Goal: Information Seeking & Learning: Learn about a topic

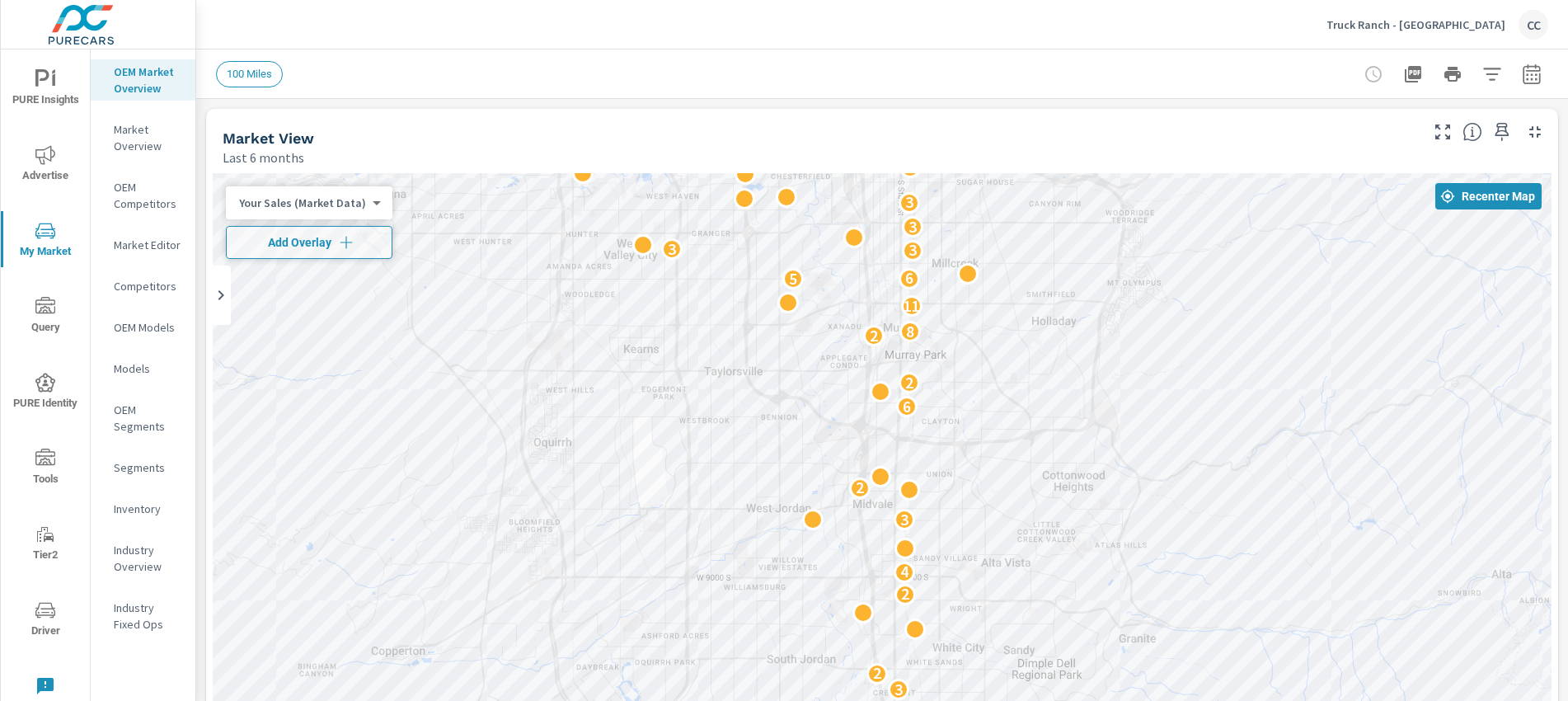
scroll to position [2303, 0]
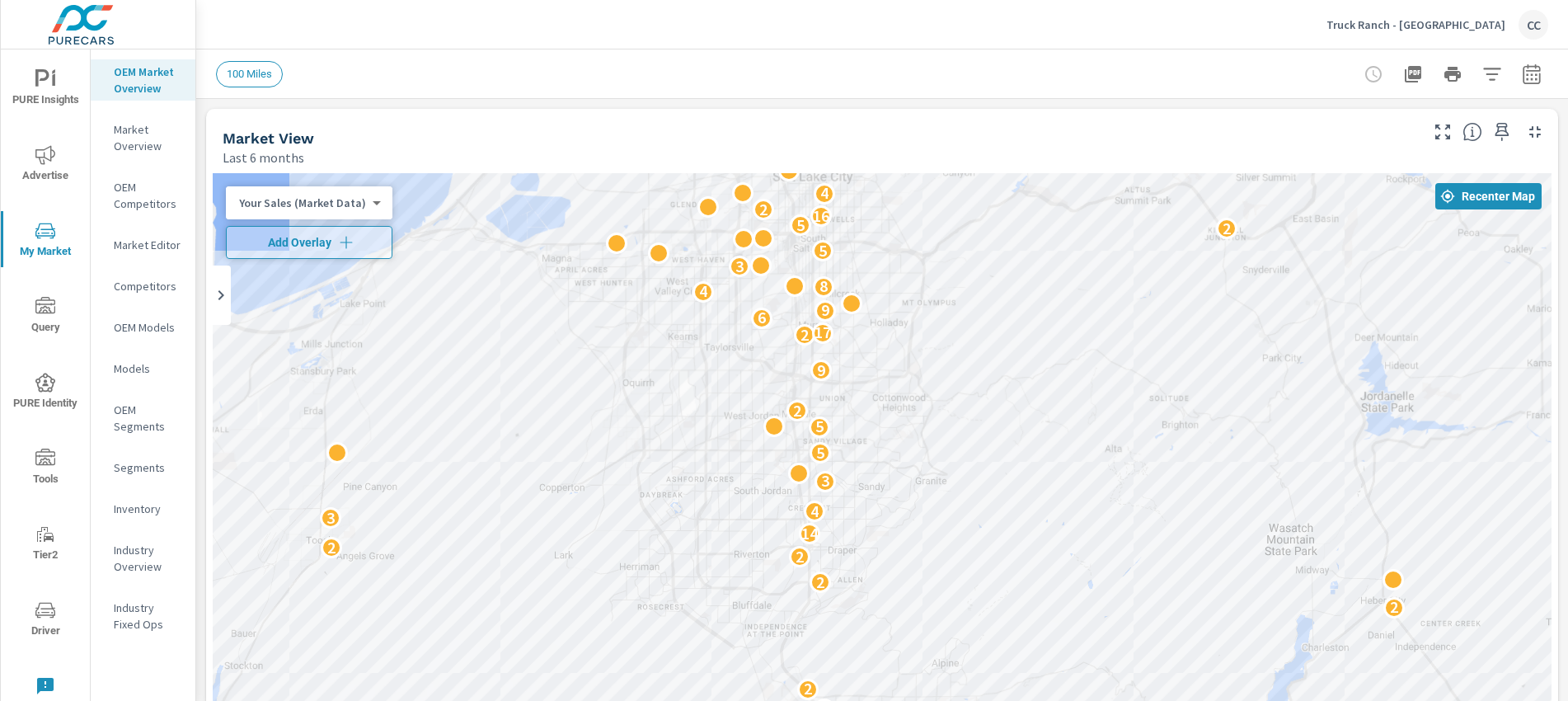
click at [369, 73] on div "100 Miles" at bounding box center [767, 74] width 1101 height 27
click at [1482, 74] on icon "button" at bounding box center [1492, 74] width 20 height 20
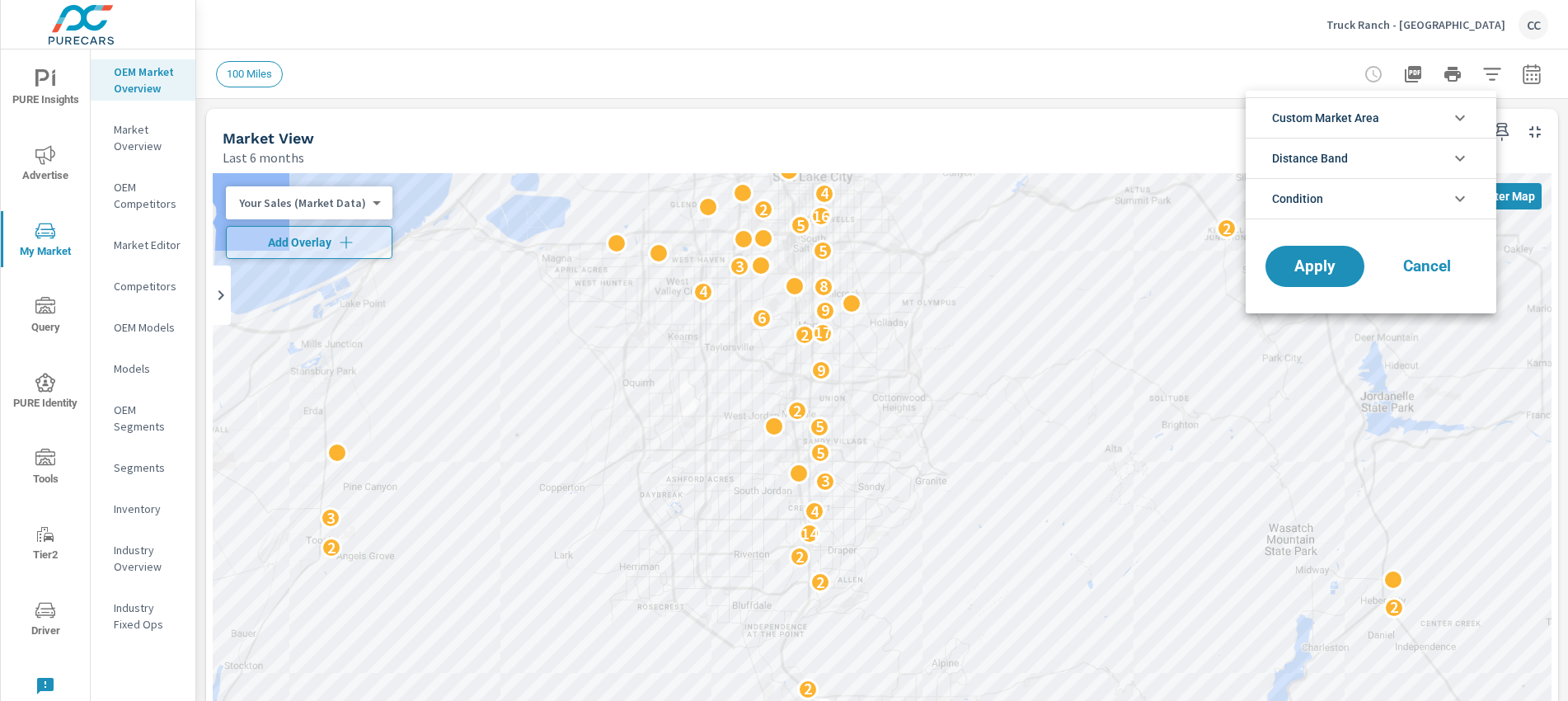
scroll to position [38, 0]
click at [1391, 117] on li "Custom Market Area" at bounding box center [1370, 117] width 251 height 40
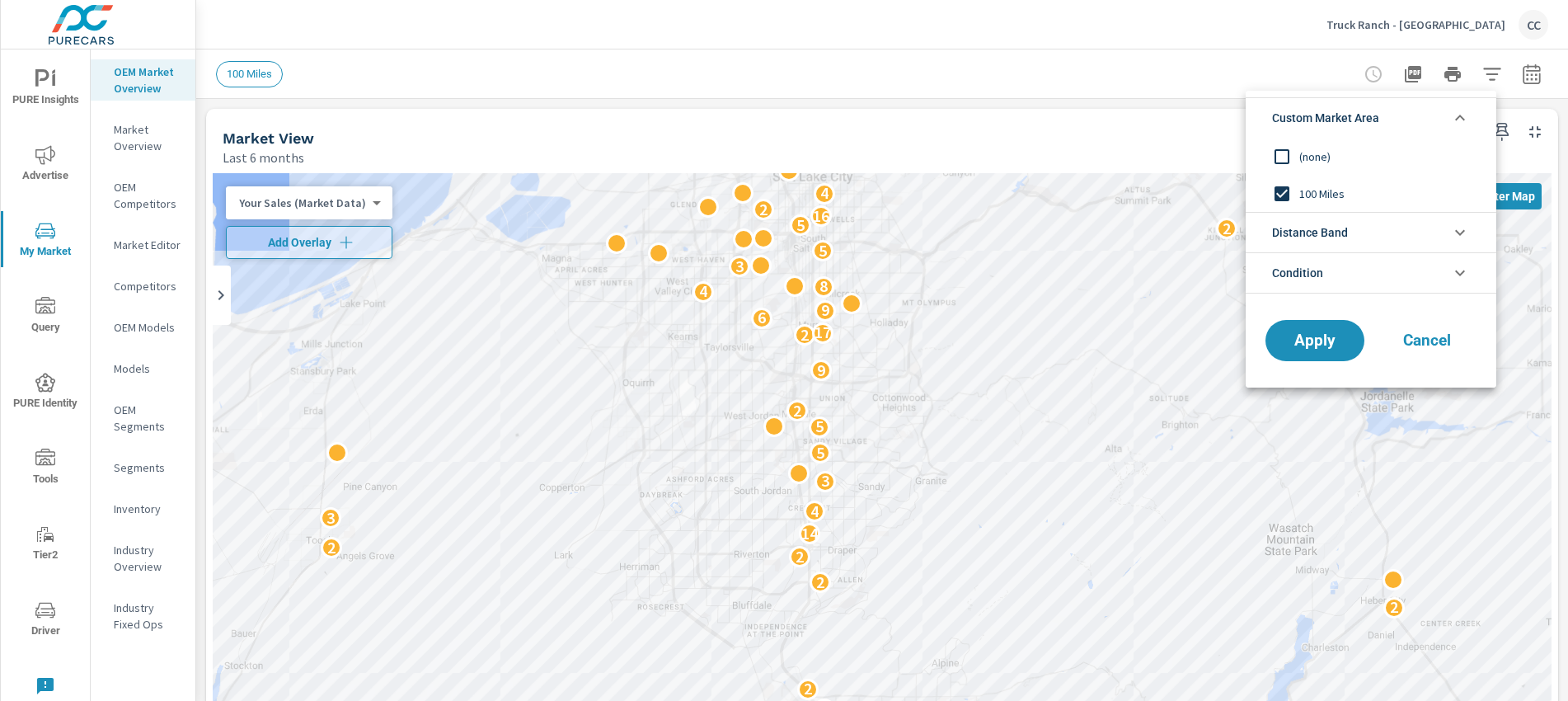
scroll to position [0, 0]
click at [1276, 158] on input "filter options" at bounding box center [1282, 156] width 35 height 35
click at [1311, 240] on span "Distance Band" at bounding box center [1309, 232] width 76 height 39
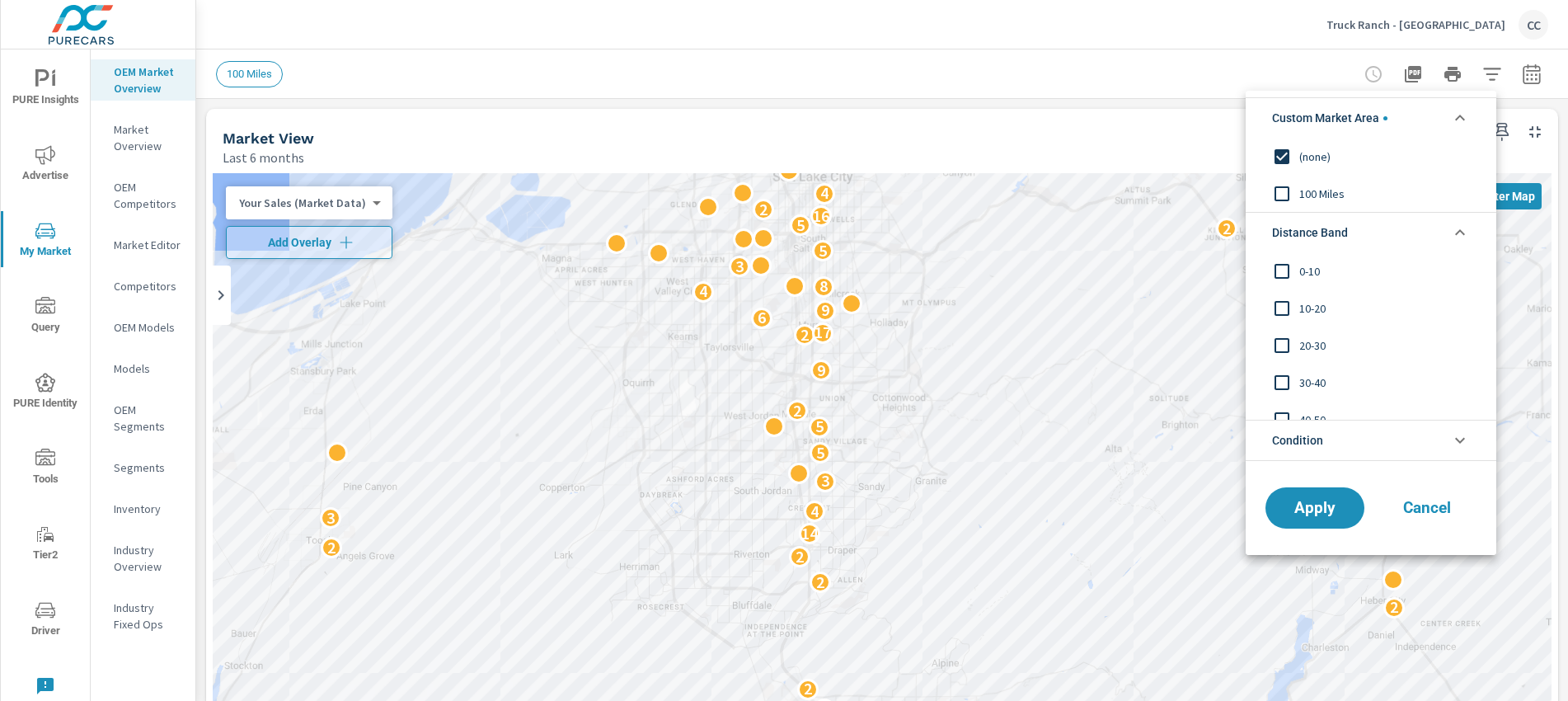
click at [1319, 271] on span "0-10" at bounding box center [1389, 272] width 180 height 20
click at [1311, 309] on span "10-20" at bounding box center [1389, 308] width 180 height 20
click at [1311, 342] on span "20-30" at bounding box center [1389, 346] width 180 height 20
click at [1336, 435] on li "Condition" at bounding box center [1370, 440] width 251 height 41
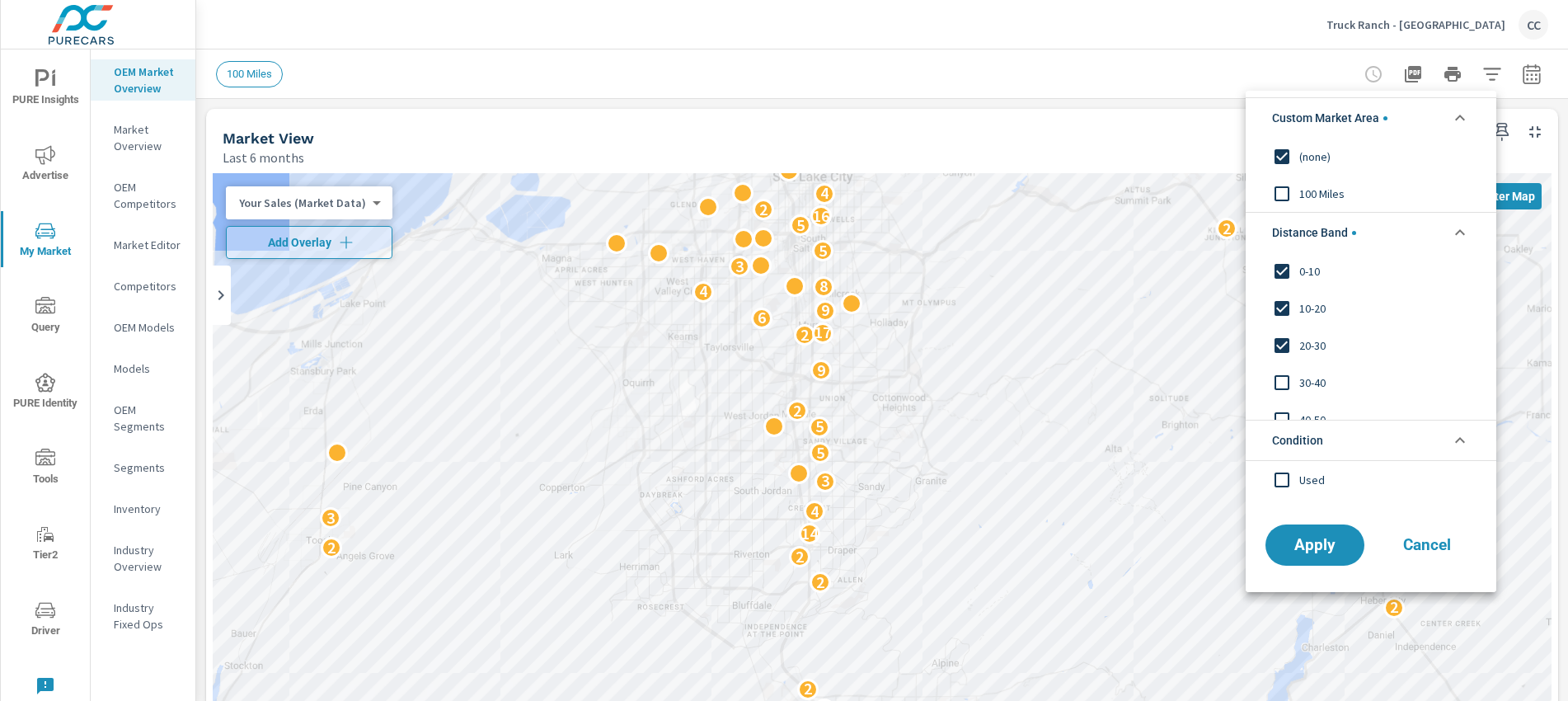
click at [1316, 480] on span "Used" at bounding box center [1389, 480] width 180 height 20
click at [1323, 559] on button "Apply" at bounding box center [1315, 545] width 102 height 43
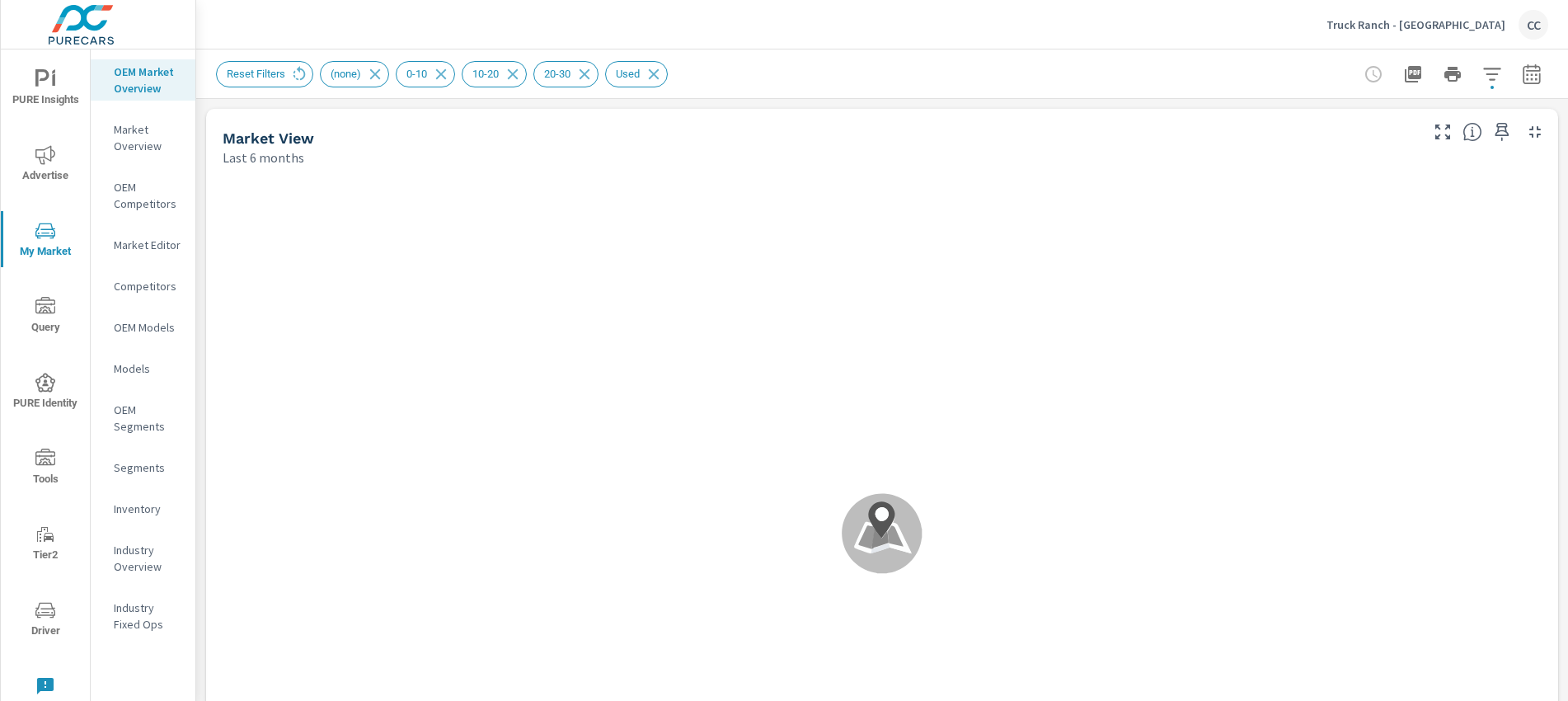
scroll to position [1, 0]
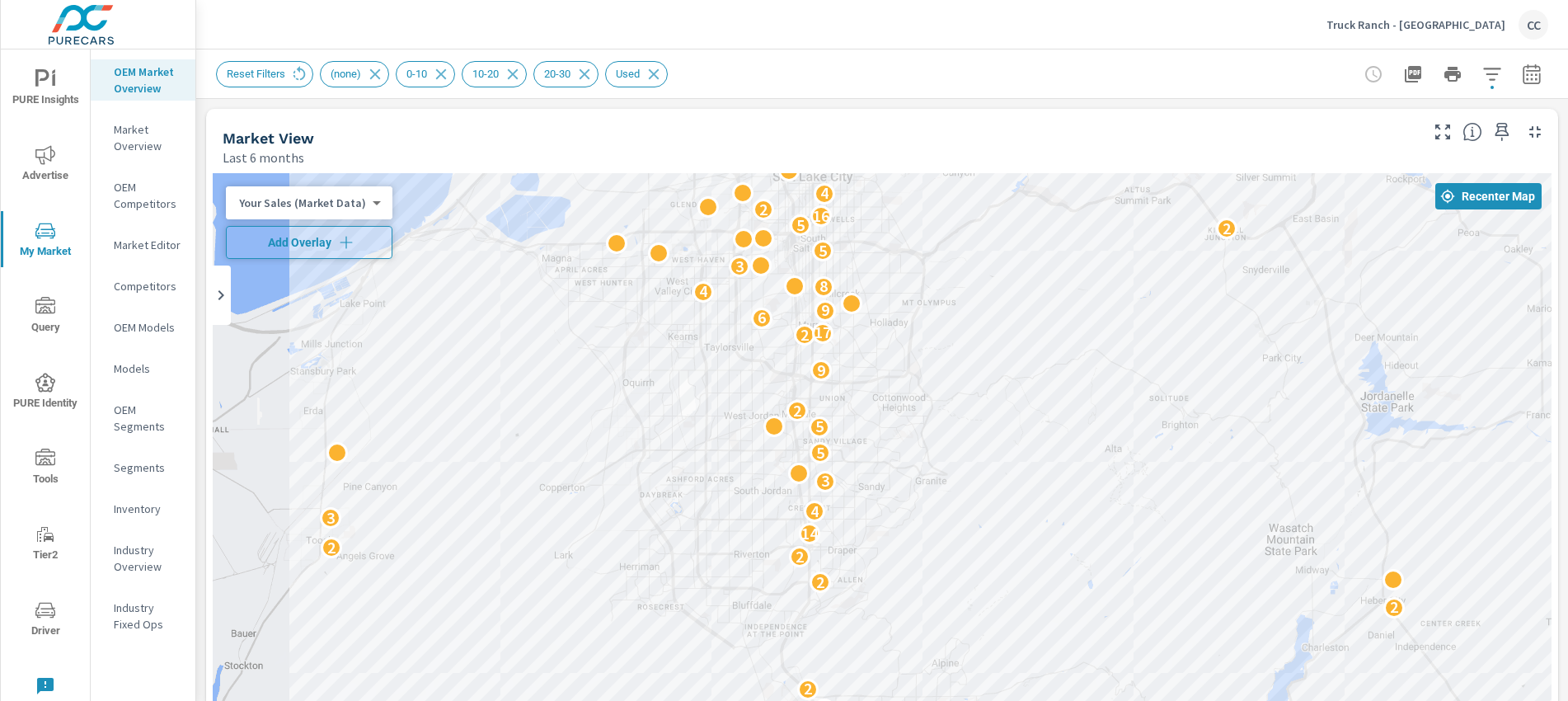
click at [338, 243] on icon "button" at bounding box center [346, 243] width 16 height 16
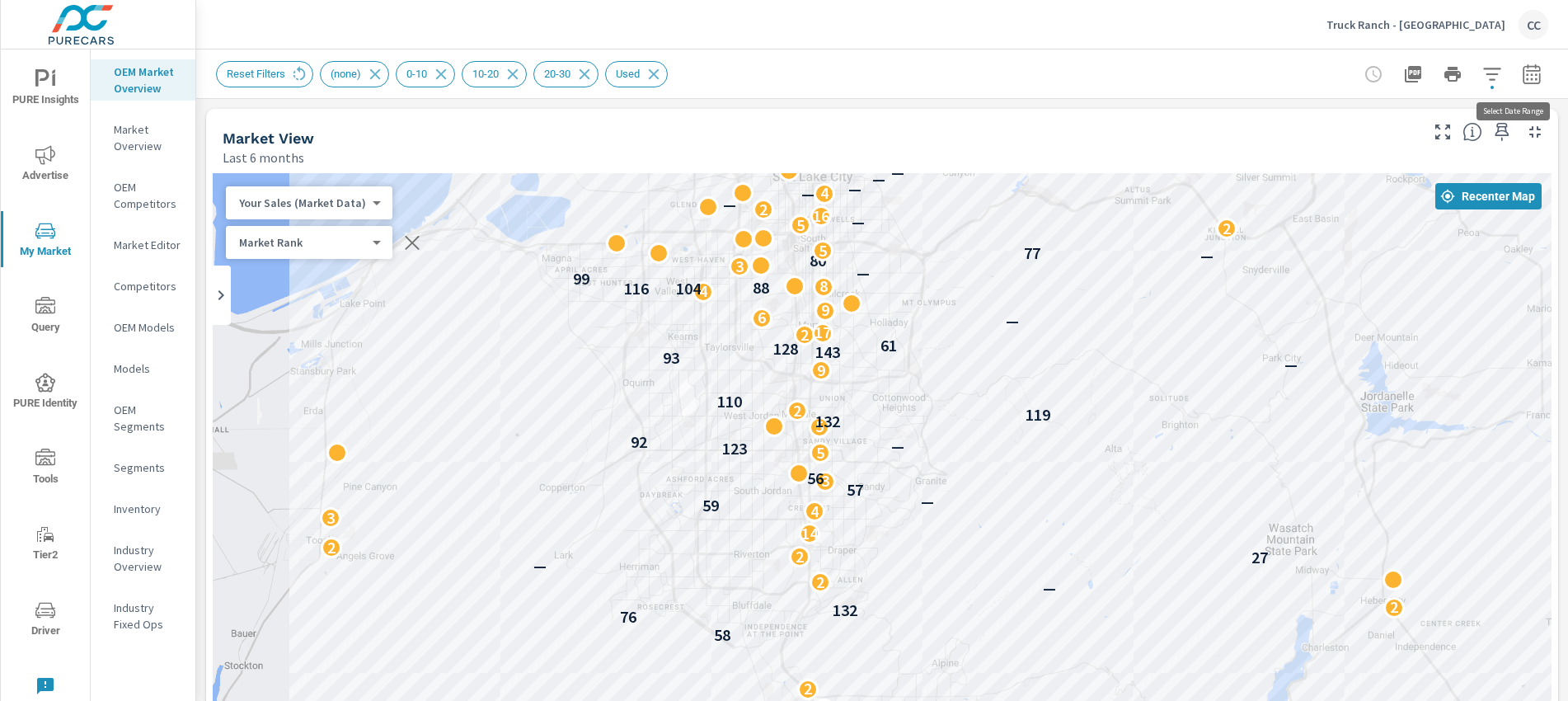
click at [1521, 81] on icon "button" at bounding box center [1531, 74] width 20 height 20
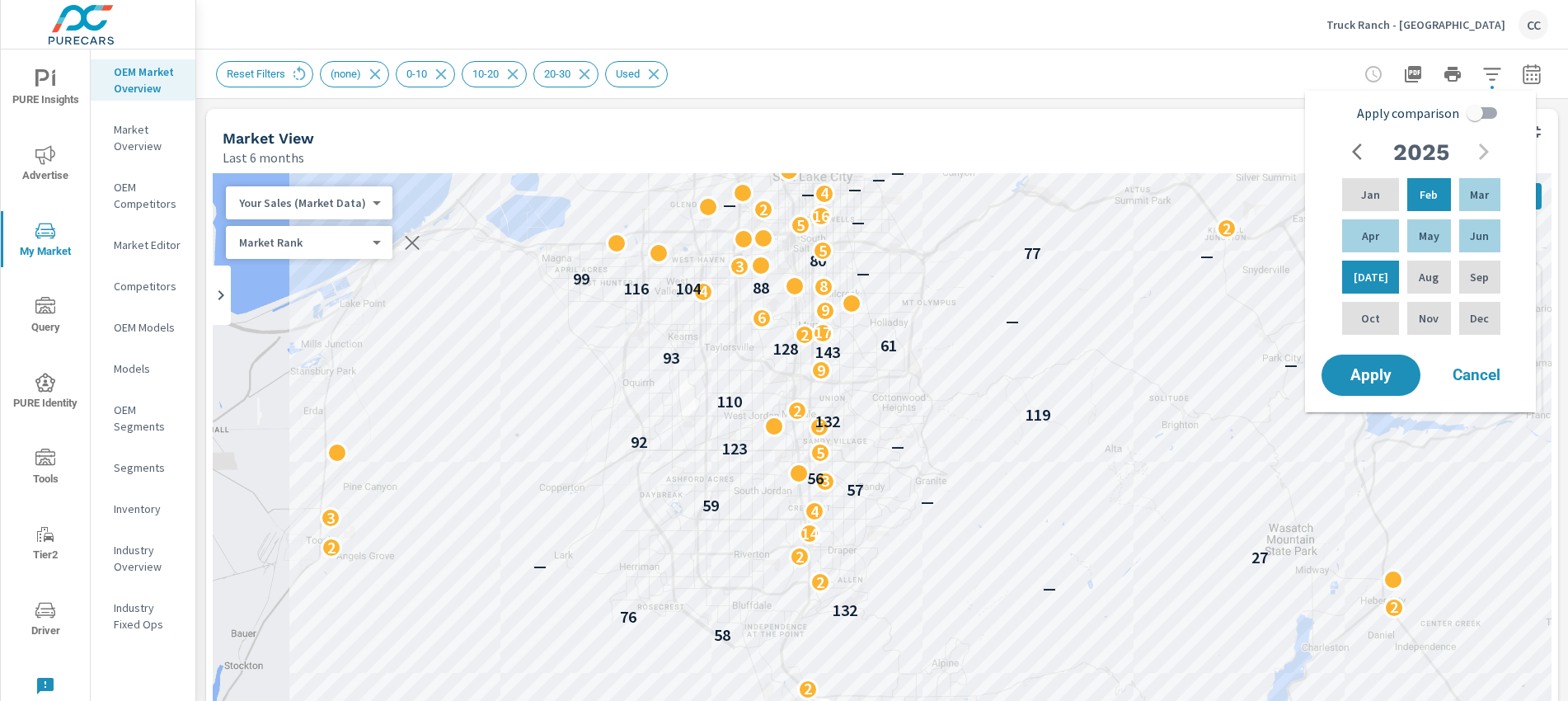
click at [1465, 118] on input "Apply comparison" at bounding box center [1474, 113] width 94 height 31
checkbox input "true"
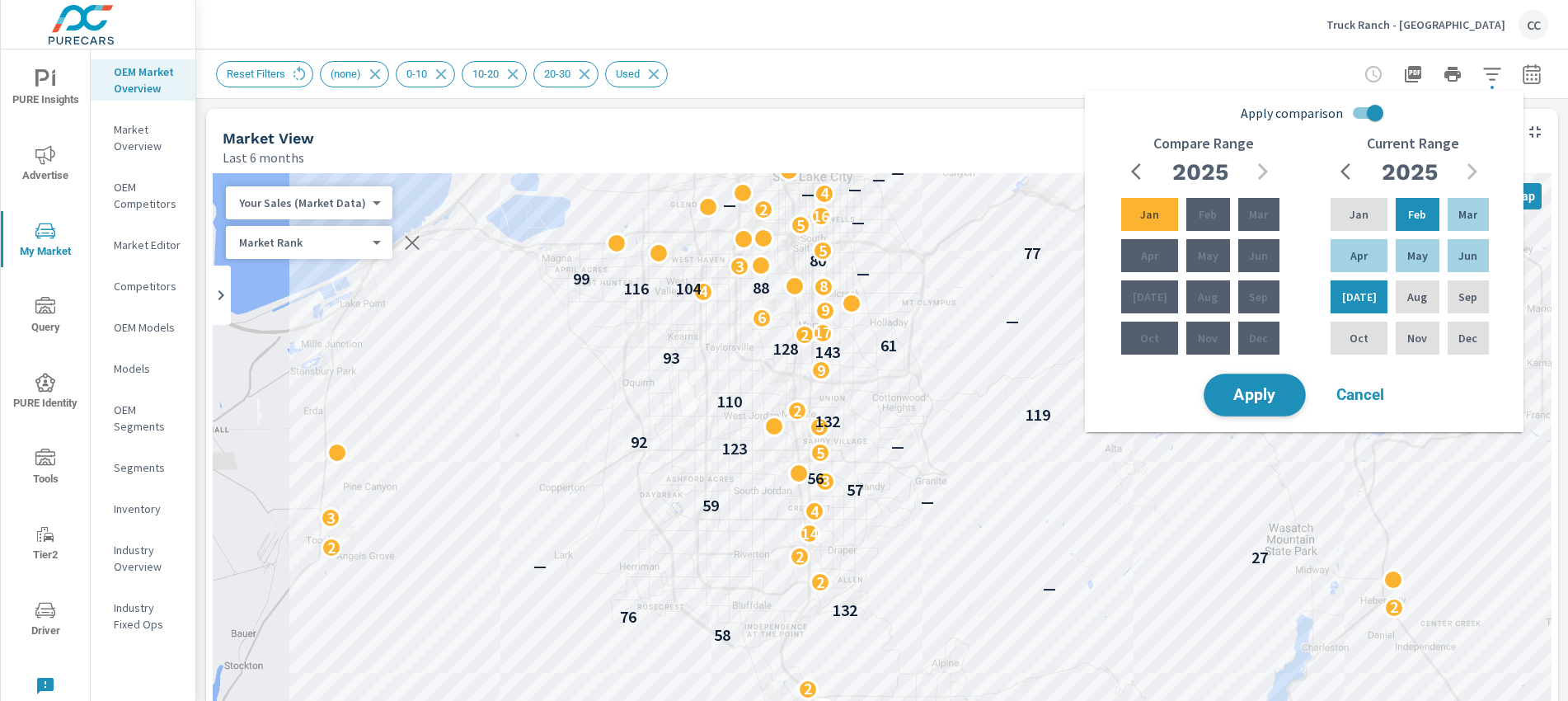
click at [1261, 401] on span "Apply" at bounding box center [1254, 394] width 68 height 16
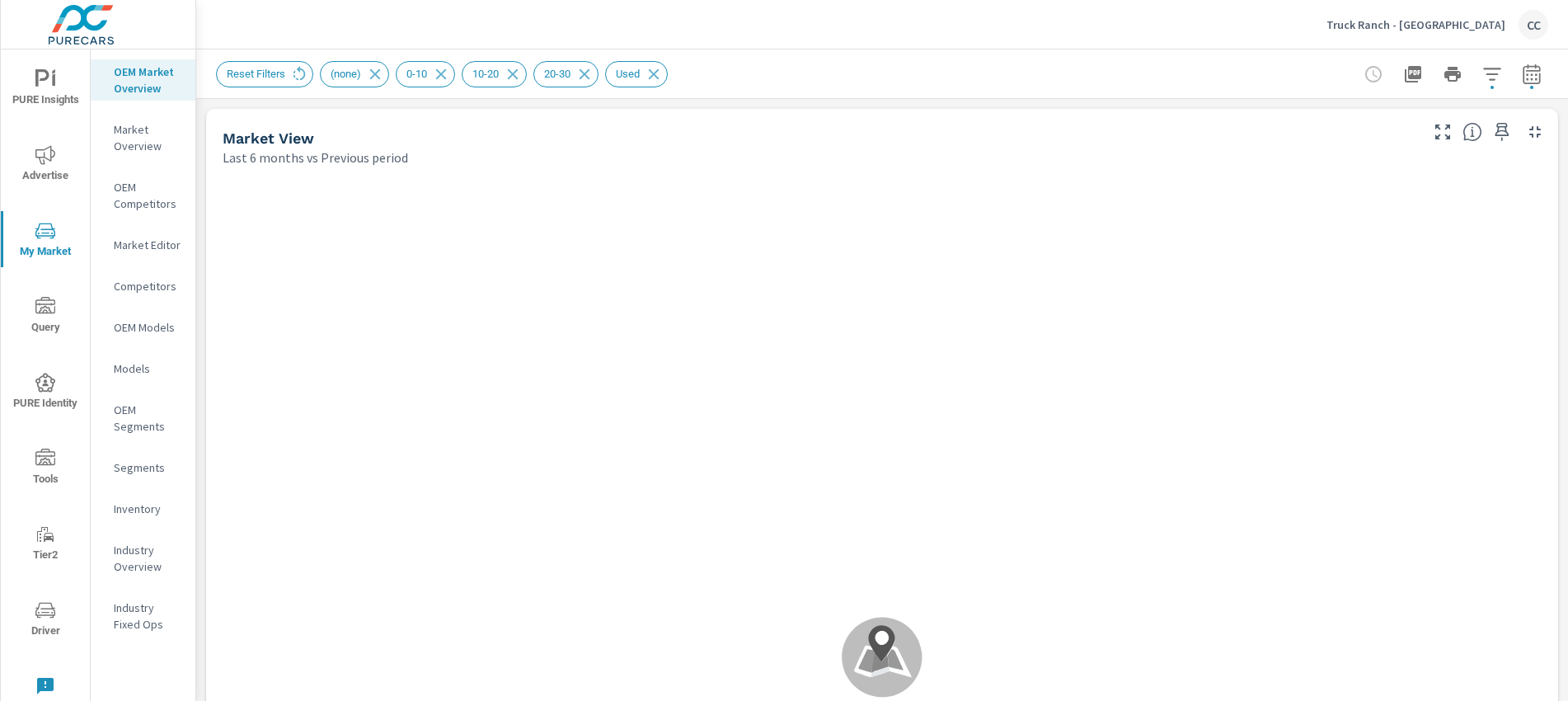
scroll to position [1159, 0]
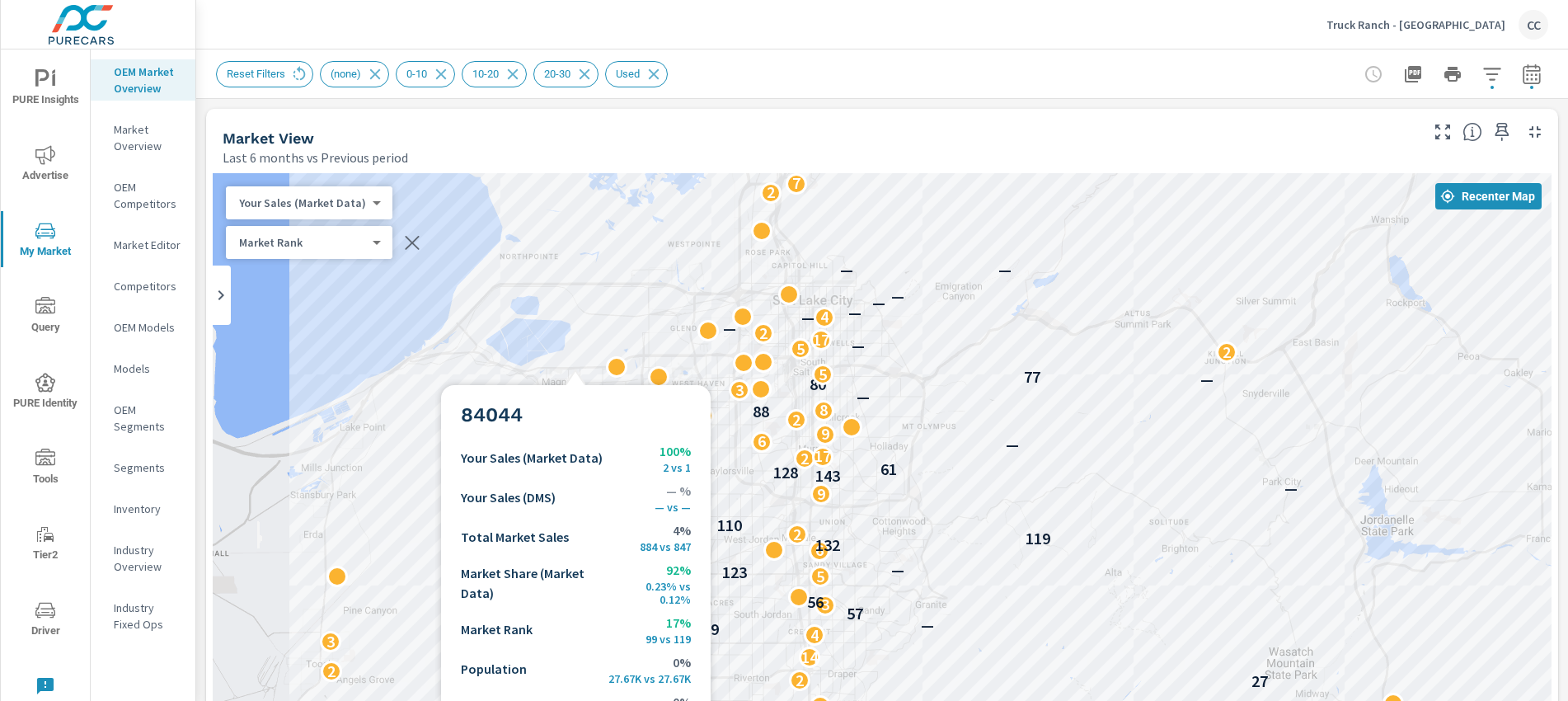
scroll to position [1, 0]
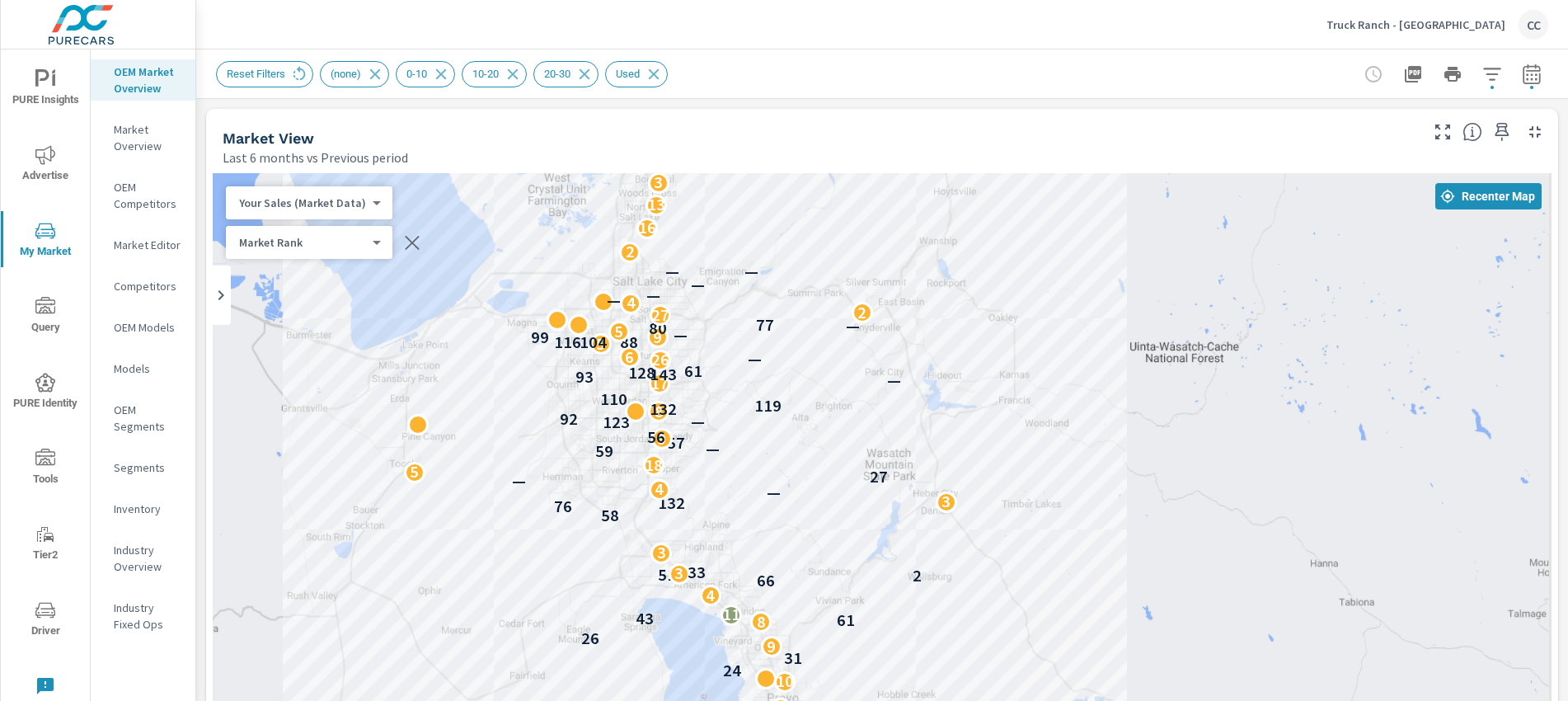
drag, startPoint x: 969, startPoint y: 394, endPoint x: 837, endPoint y: 297, distance: 163.8
click at [837, 297] on div "2 2 2 42 37 53 2 43 — 6 4 3 45 5 88 60 5 10 24 2 31 9 26 8 61 43 11 4 66 2 51 3…" at bounding box center [881, 631] width 1338 height 917
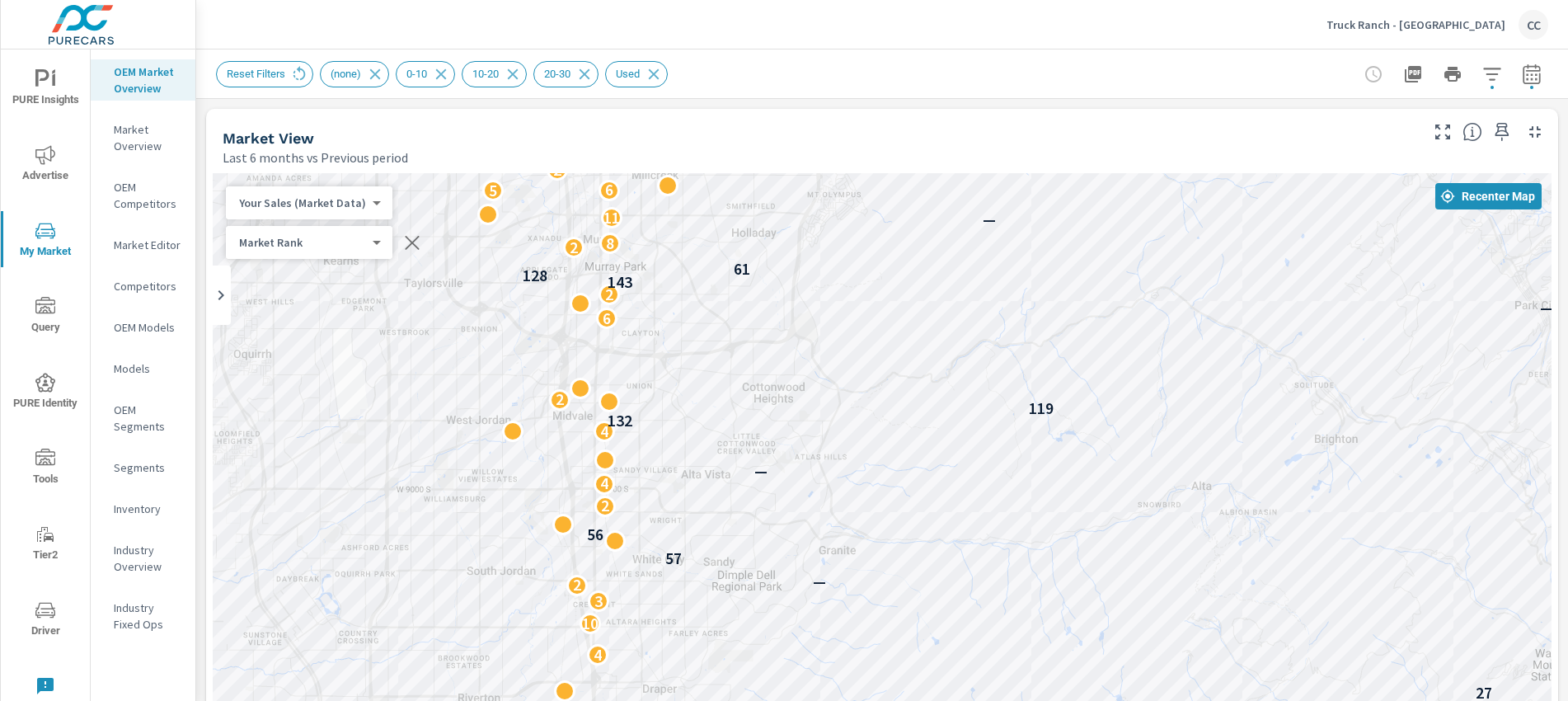
drag, startPoint x: 583, startPoint y: 372, endPoint x: 1340, endPoint y: 334, distance: 758.0
click at [1340, 334] on div "45 88 3 60 3 2 5 24 2 31 2 38 2 3 — 61 43 2 4 5 2 2 4 66 2 51 33 2 2 132 — 2 27…" at bounding box center [881, 631] width 1338 height 917
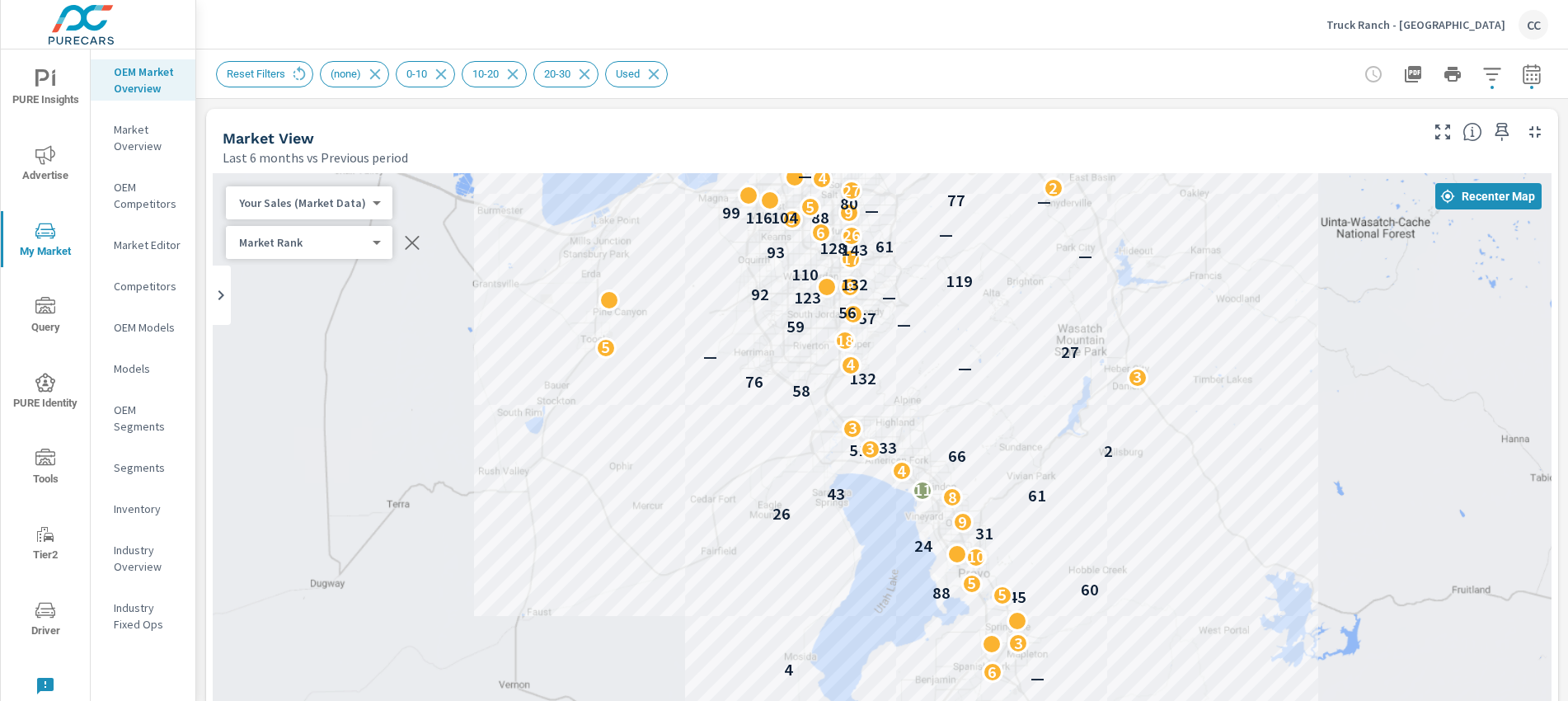
drag, startPoint x: 990, startPoint y: 521, endPoint x: 970, endPoint y: 357, distance: 165.2
click at [971, 355] on div "2 2 2 42 37 53 2 43 — 6 4 3 45 5 88 60 5 10 24 2 31 9 26 8 61 43 11 4 66 2 51 3…" at bounding box center [881, 631] width 1338 height 917
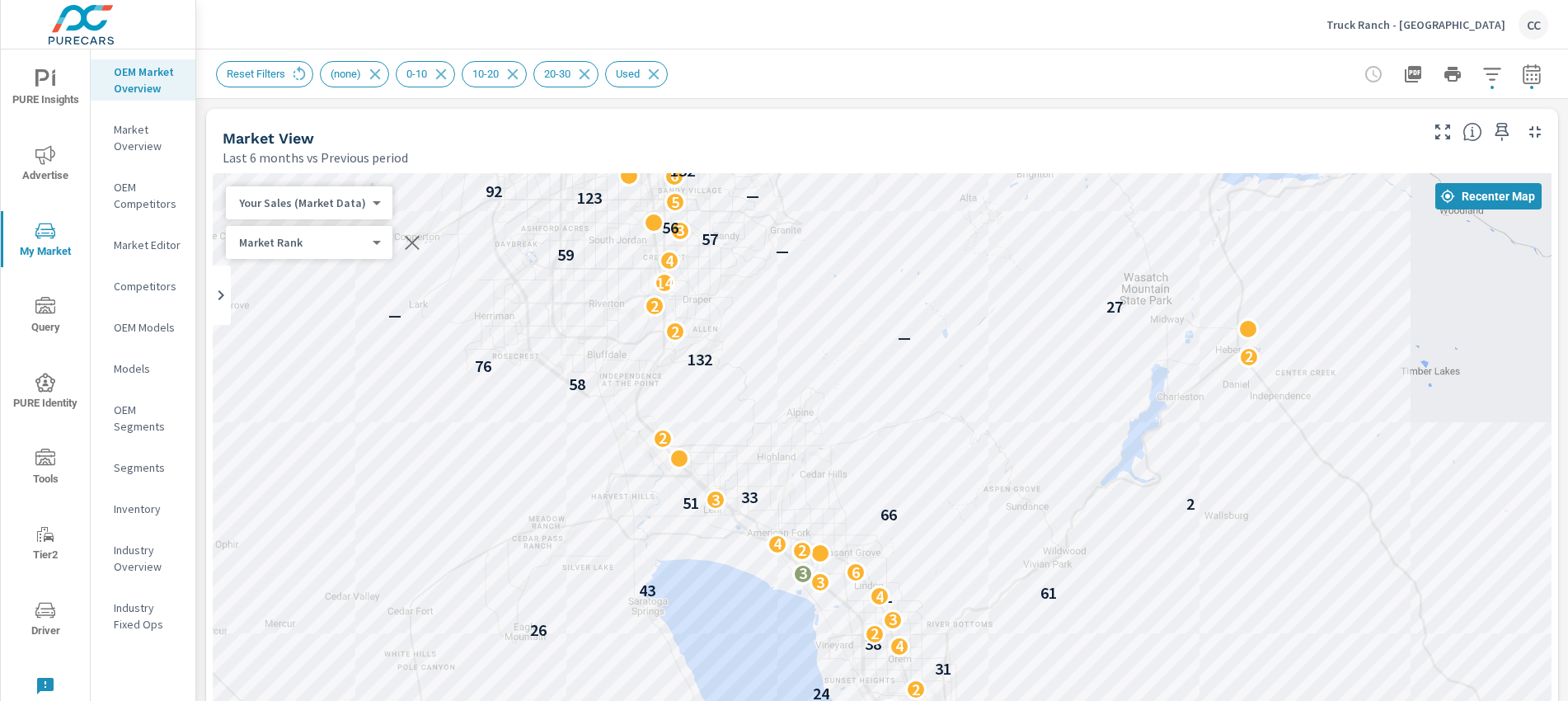
drag, startPoint x: 907, startPoint y: 341, endPoint x: 1054, endPoint y: 491, distance: 210.0
click at [1054, 491] on div "2 42 37 53 2 43 — 5 4 2 3 45 2 88 4 60 3 7 2 24 2 31 4 38 2 26 3 — 4 61 43 3 3 …" at bounding box center [881, 631] width 1338 height 917
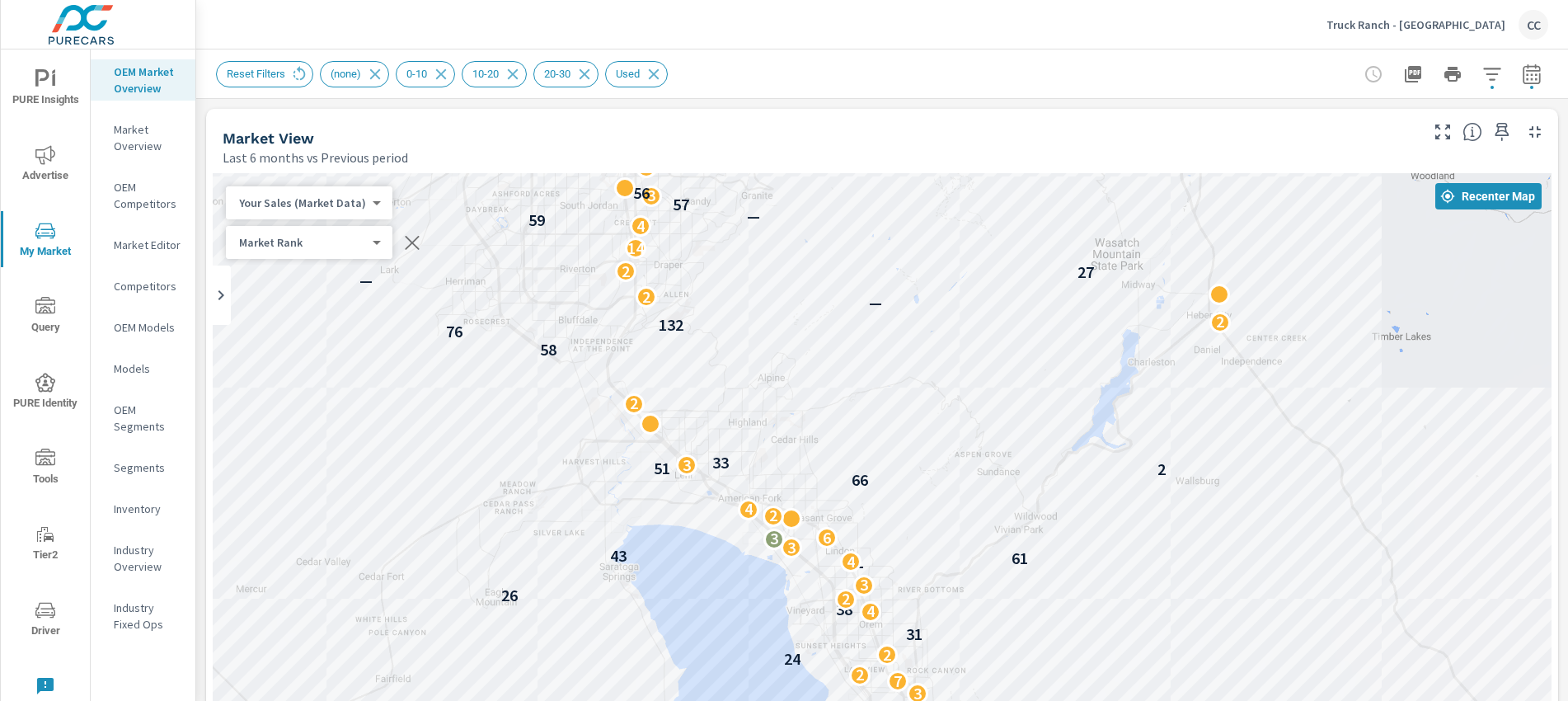
drag, startPoint x: 977, startPoint y: 497, endPoint x: 897, endPoint y: 416, distance: 113.8
click at [924, 411] on div "2 42 37 53 2 43 — 5 4 2 3 45 2 88 4 60 3 7 2 24 2 31 4 38 2 26 3 — 4 61 43 3 3 …" at bounding box center [881, 631] width 1338 height 917
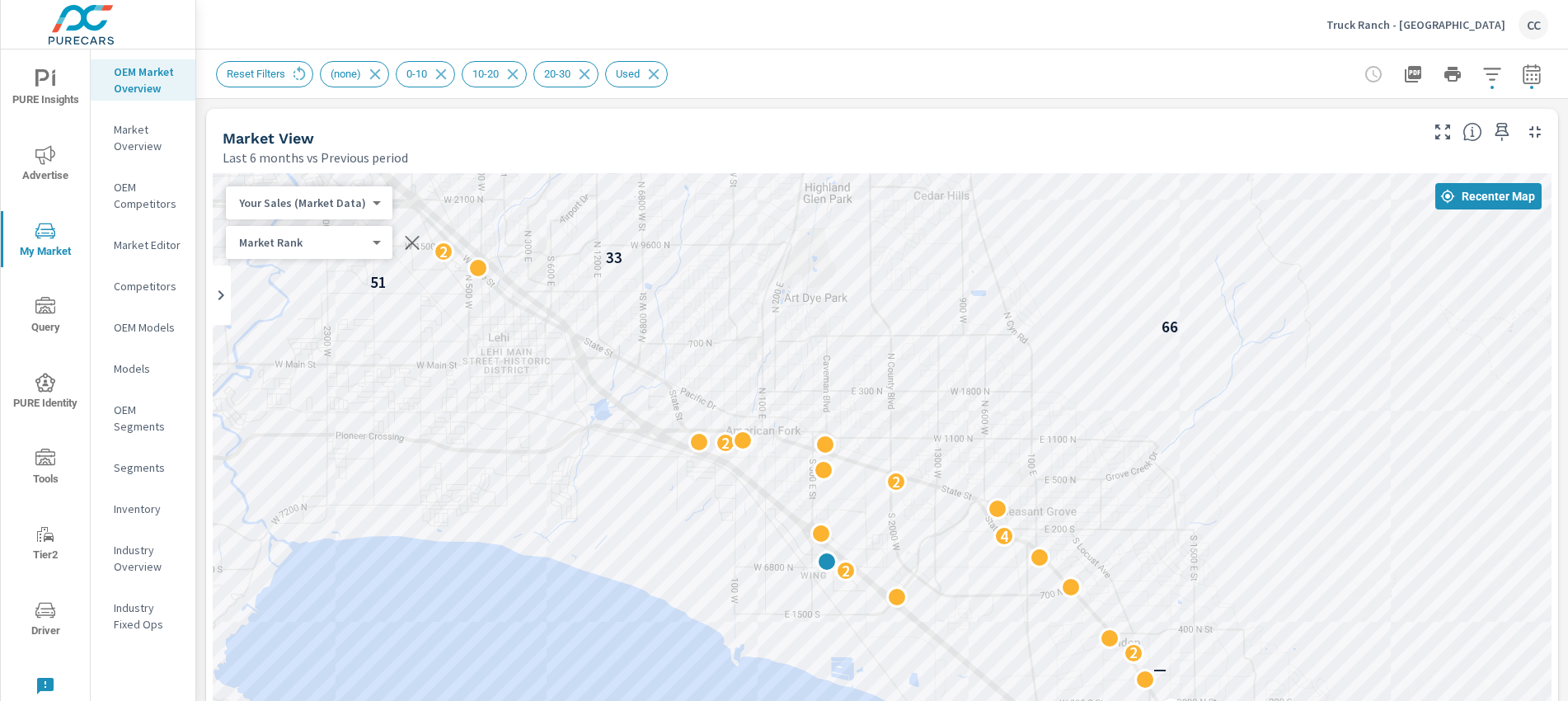
drag, startPoint x: 887, startPoint y: 467, endPoint x: 1347, endPoint y: 189, distance: 537.5
click at [1351, 188] on div "88 60 2 3 2 3 2 24 31 38 2 — 2 61 2 4 2 2 66 2 51 33 2 2 132 — 2 27 3 2 7 2 2 2…" at bounding box center [881, 631] width 1338 height 917
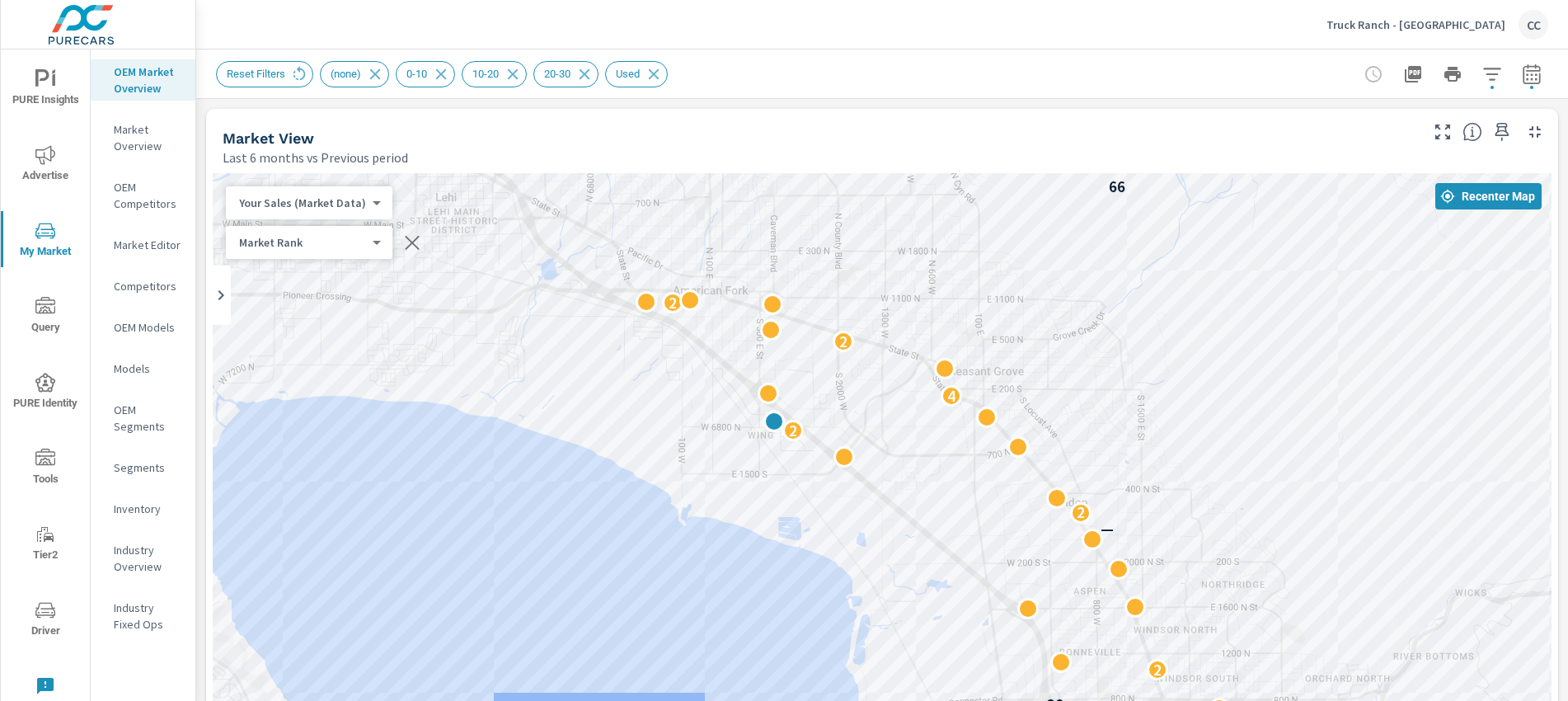
drag, startPoint x: 1149, startPoint y: 451, endPoint x: 1085, endPoint y: 259, distance: 202.4
click at [1085, 259] on div "2 45 88 2 3 2 3 2 24 31 38 2 26 — 2 61 43 2 4 2 2 66 51 33 2 2 58 132 — 2" at bounding box center [881, 631] width 1338 height 917
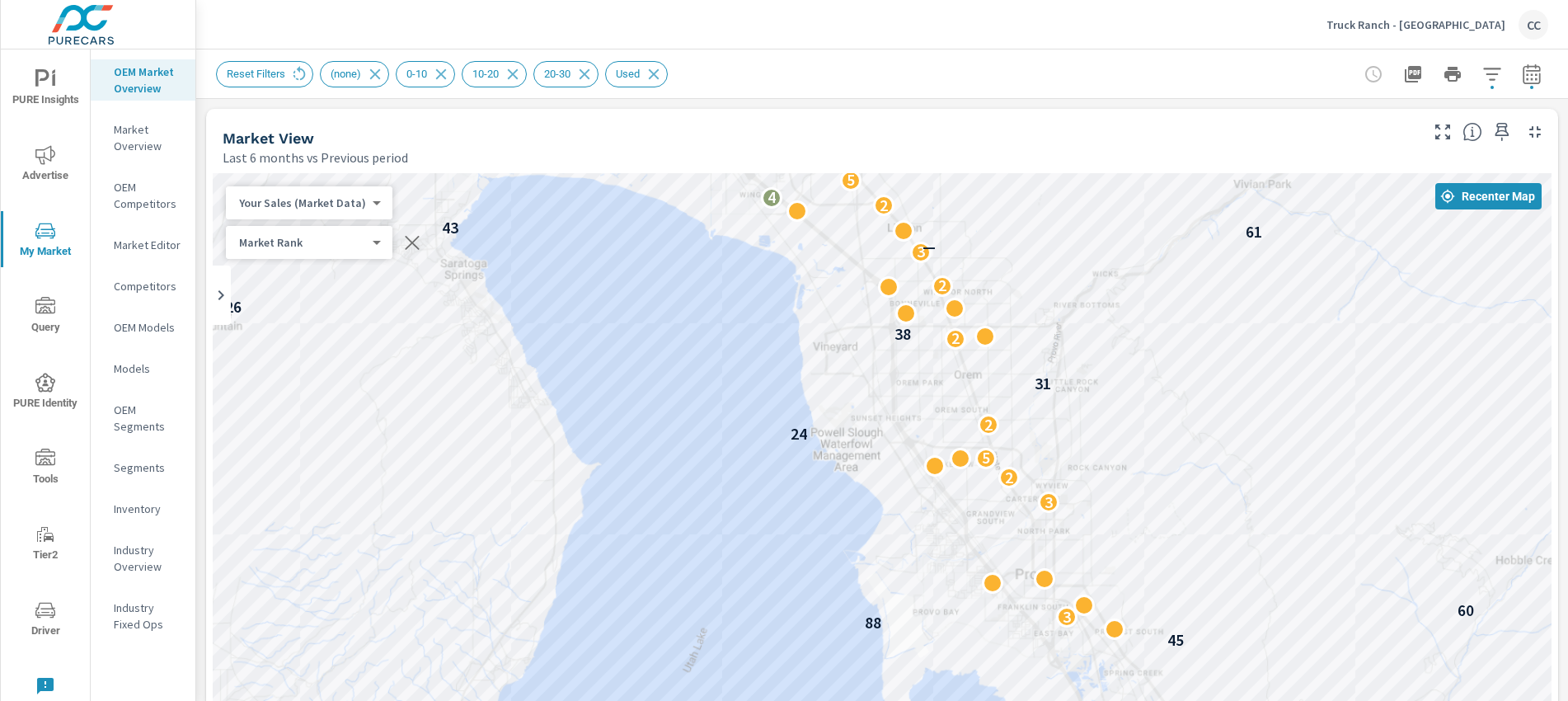
drag, startPoint x: 1149, startPoint y: 543, endPoint x: 1204, endPoint y: 272, distance: 276.5
click at [1204, 272] on div "2 42 37 53 43 — 3 4 2 2 45 88 3 60 3 2 5 24 2 31 2 38 26 2 3 — 61 43 2 4 5 2 2 …" at bounding box center [881, 631] width 1338 height 917
